Goal: Task Accomplishment & Management: Manage account settings

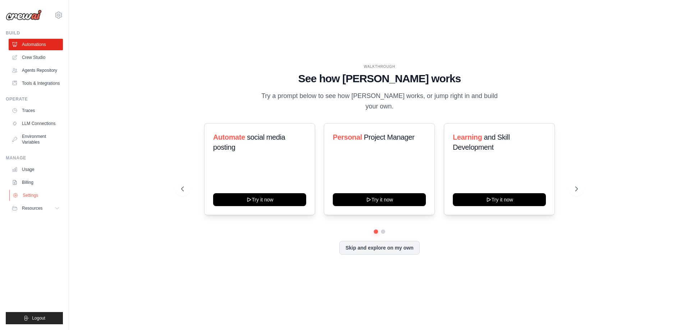
click at [32, 197] on link "Settings" at bounding box center [36, 195] width 54 height 11
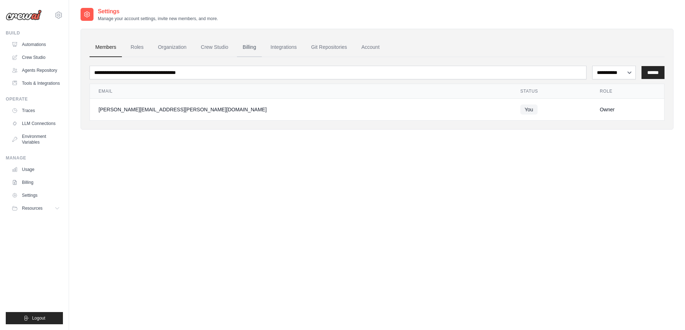
click at [255, 46] on link "Billing" at bounding box center [249, 47] width 25 height 19
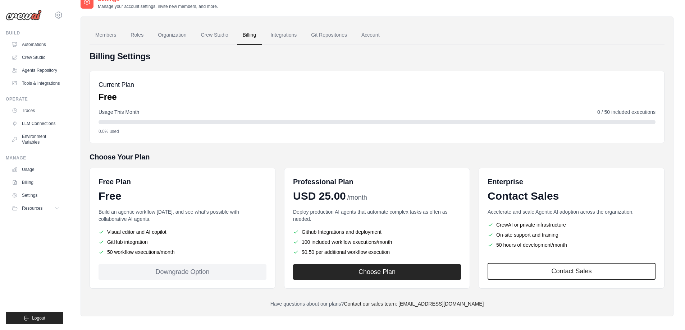
scroll to position [17, 0]
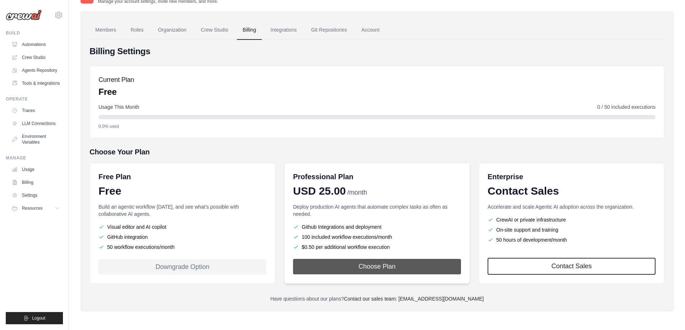
click at [396, 269] on button "Choose Plan" at bounding box center [377, 266] width 168 height 15
